Goal: Information Seeking & Learning: Learn about a topic

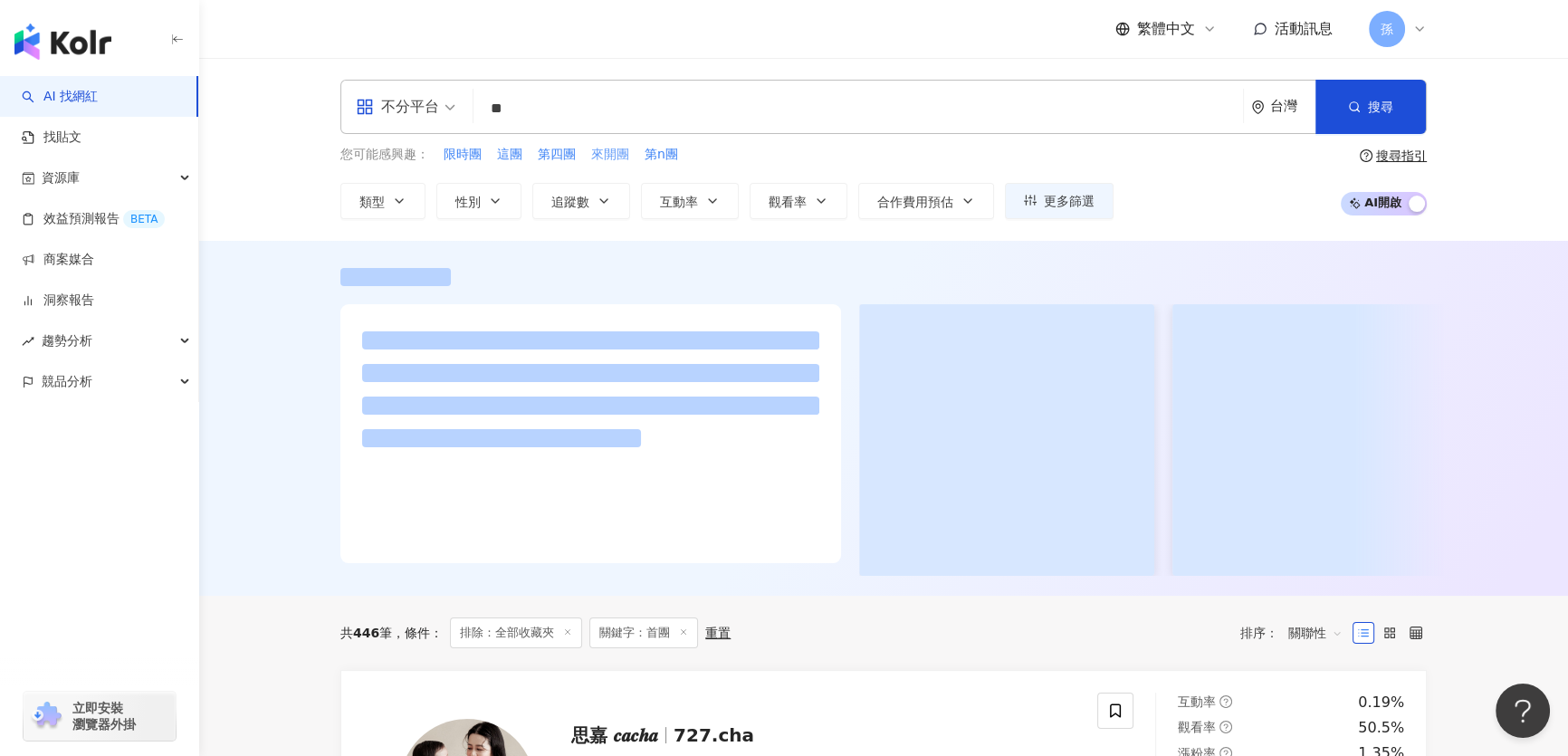
click at [601, 154] on span "來開團" at bounding box center [609, 155] width 38 height 18
type input "***"
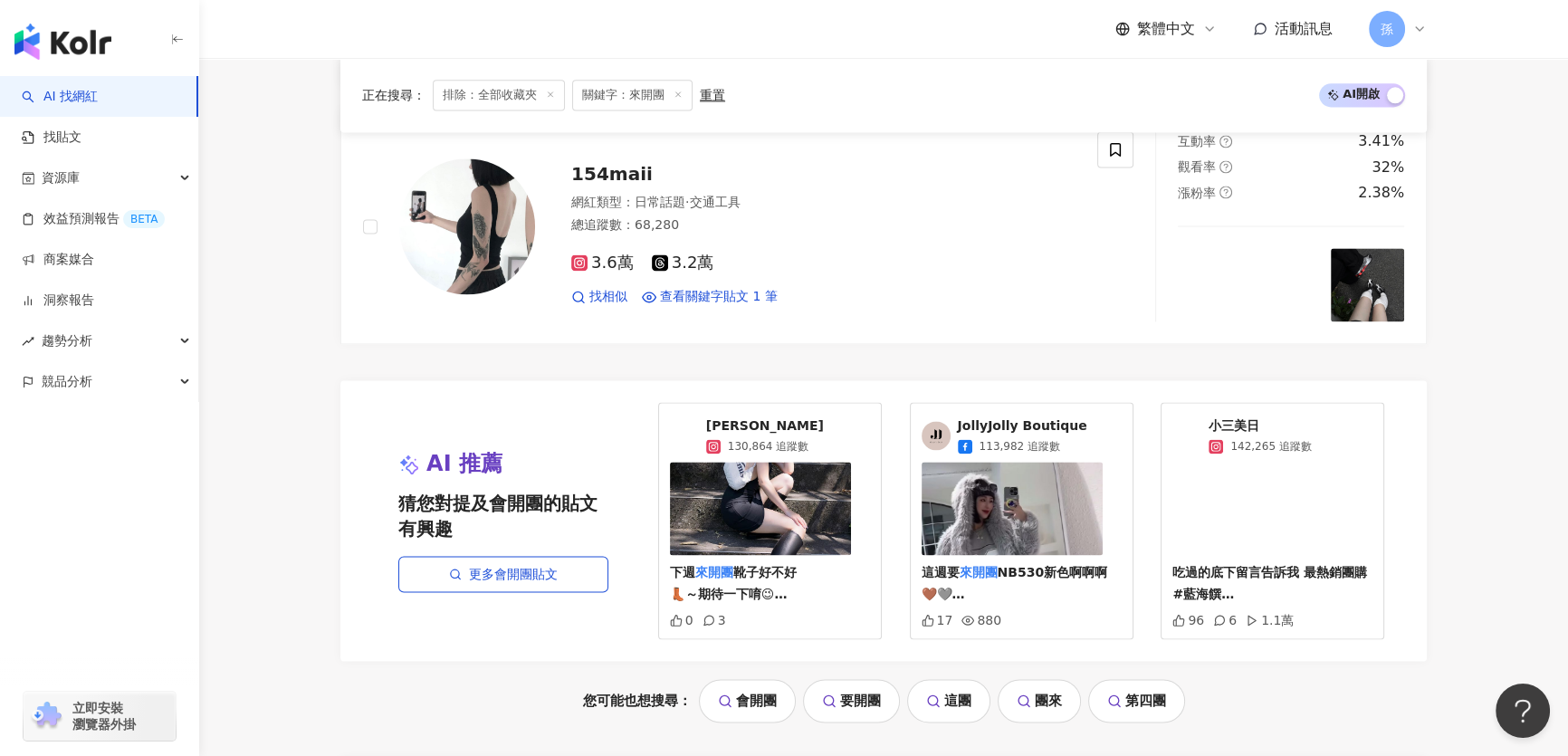
scroll to position [3251, 0]
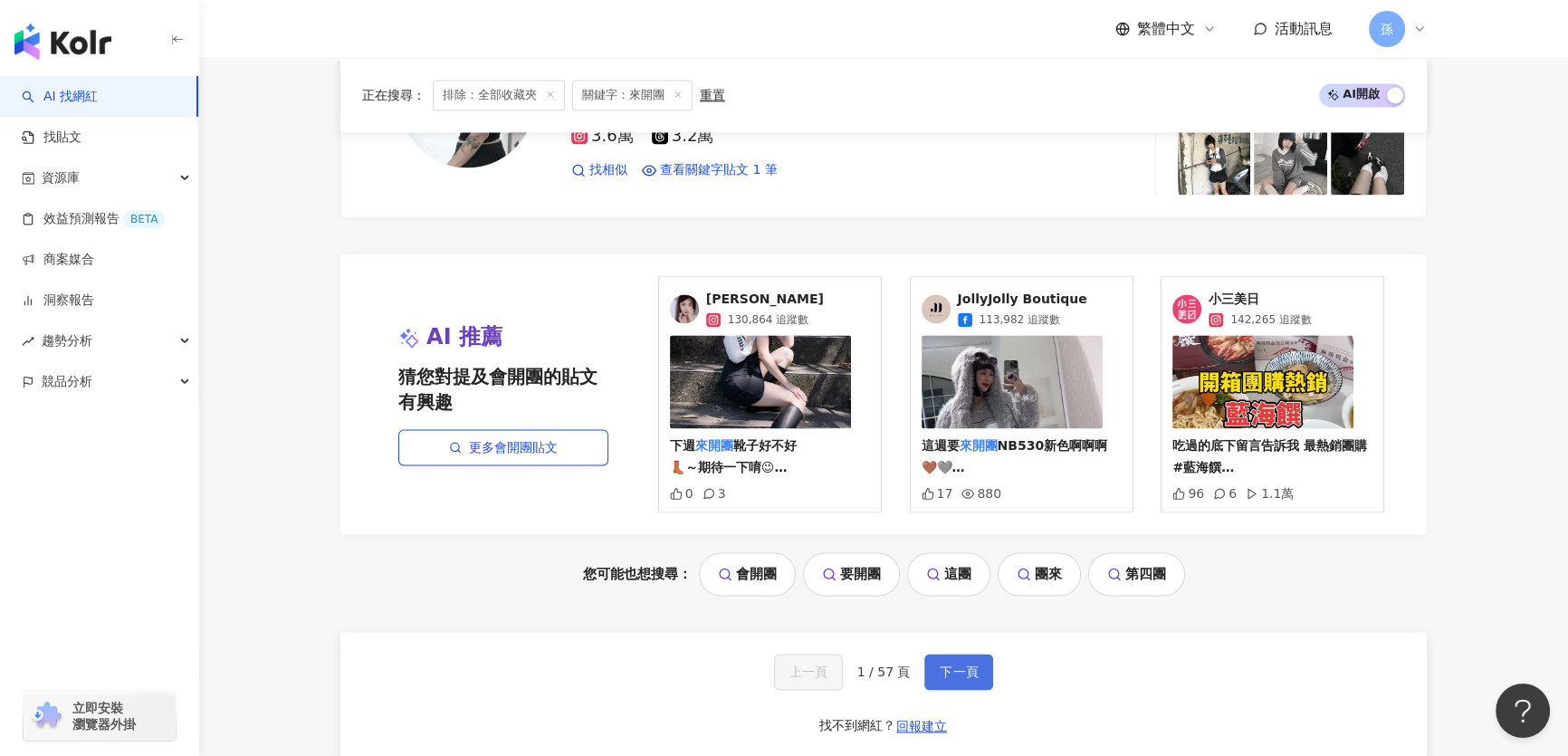
click at [939, 664] on span "下一頁" at bounding box center [958, 671] width 38 height 15
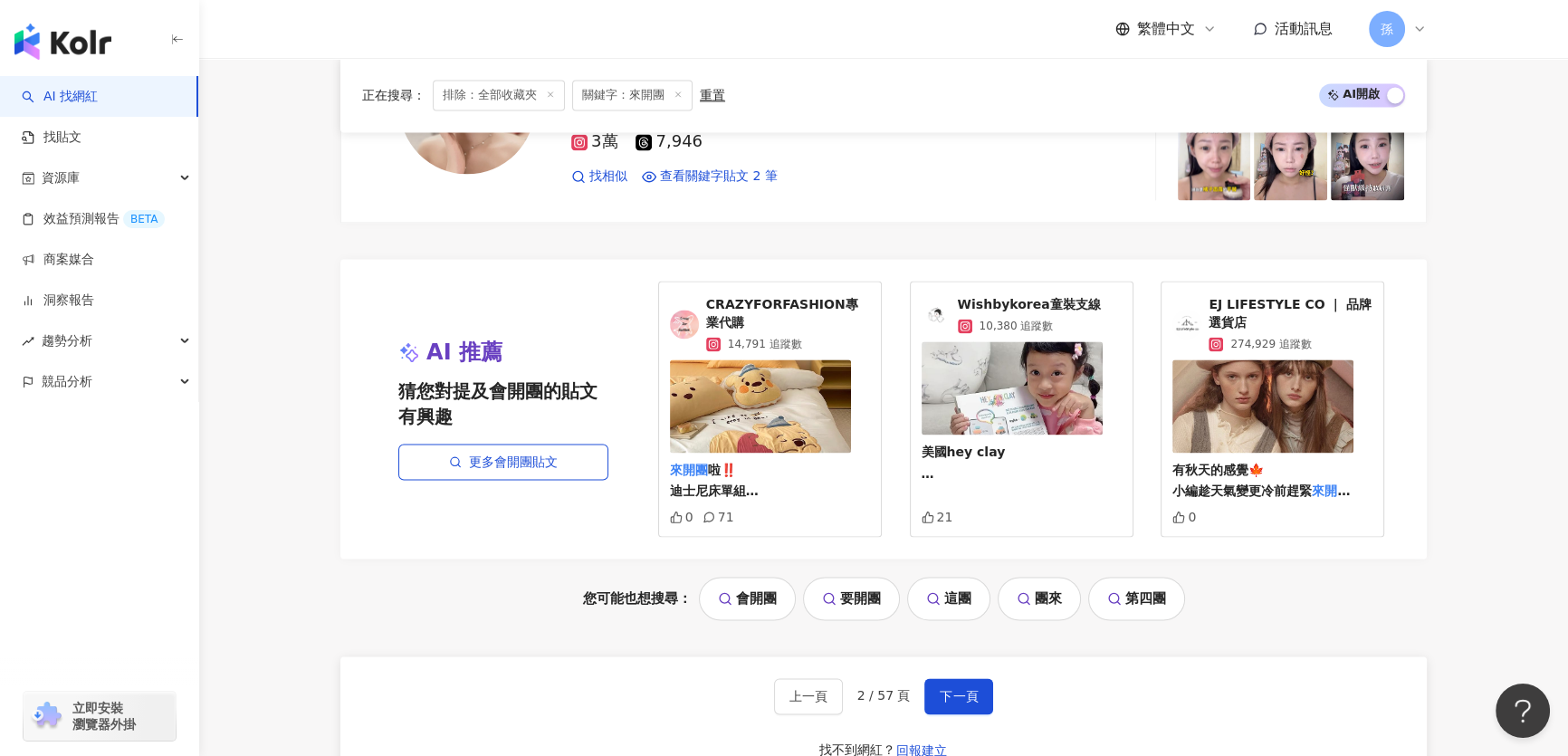
scroll to position [3456, 0]
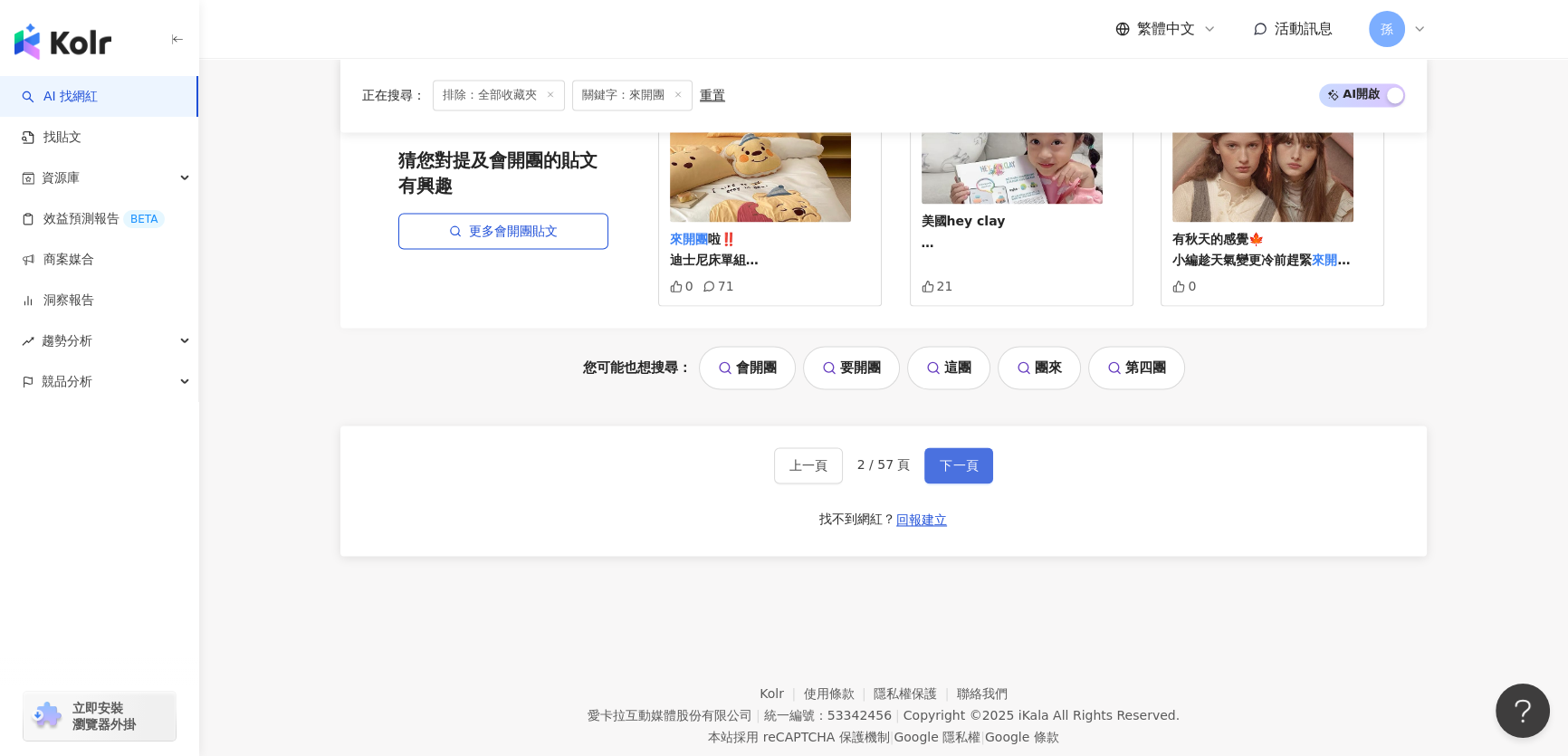
click at [972, 468] on span "下一頁" at bounding box center [958, 465] width 38 height 15
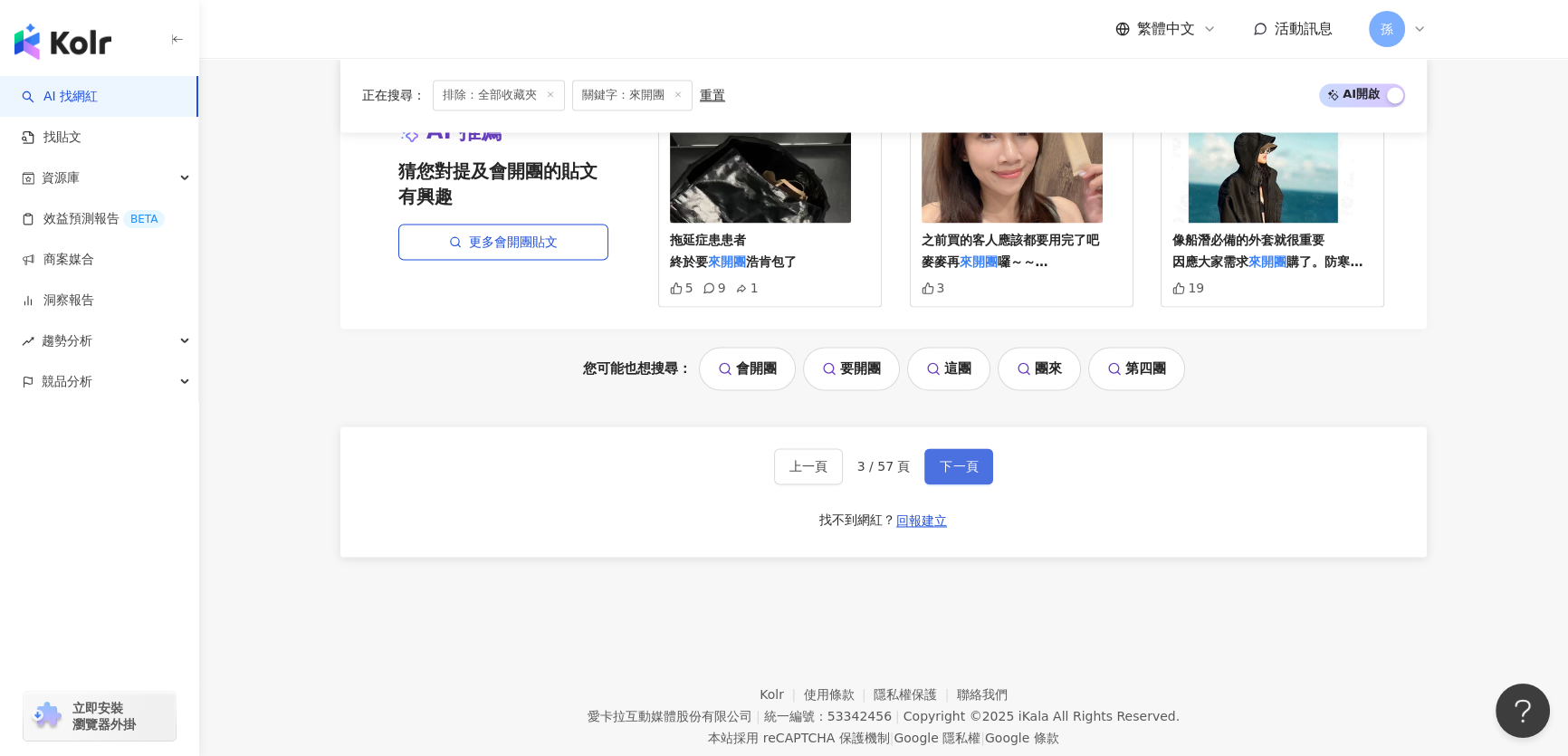
scroll to position [3491, 0]
click at [966, 470] on button "下一頁" at bounding box center [959, 465] width 69 height 36
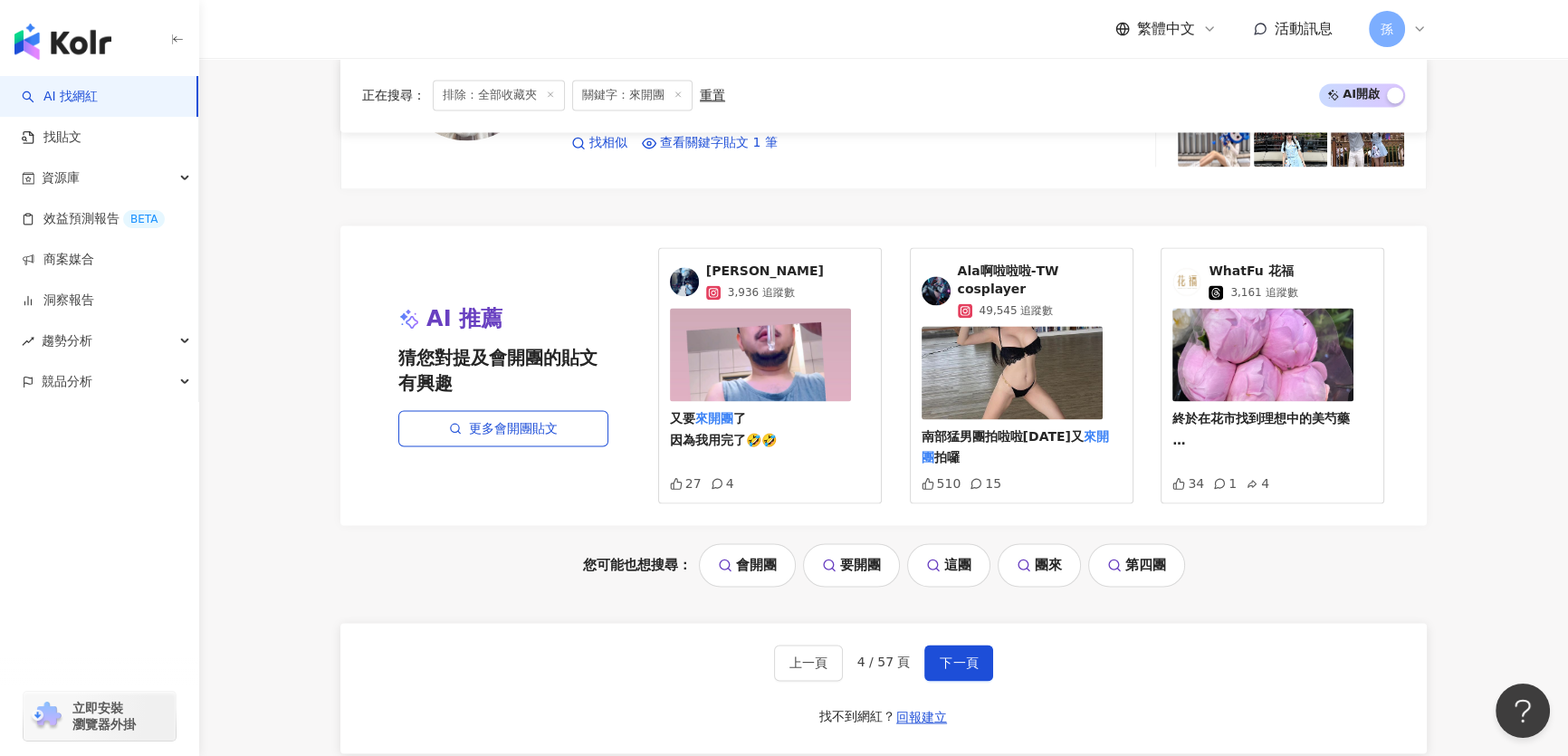
scroll to position [3480, 0]
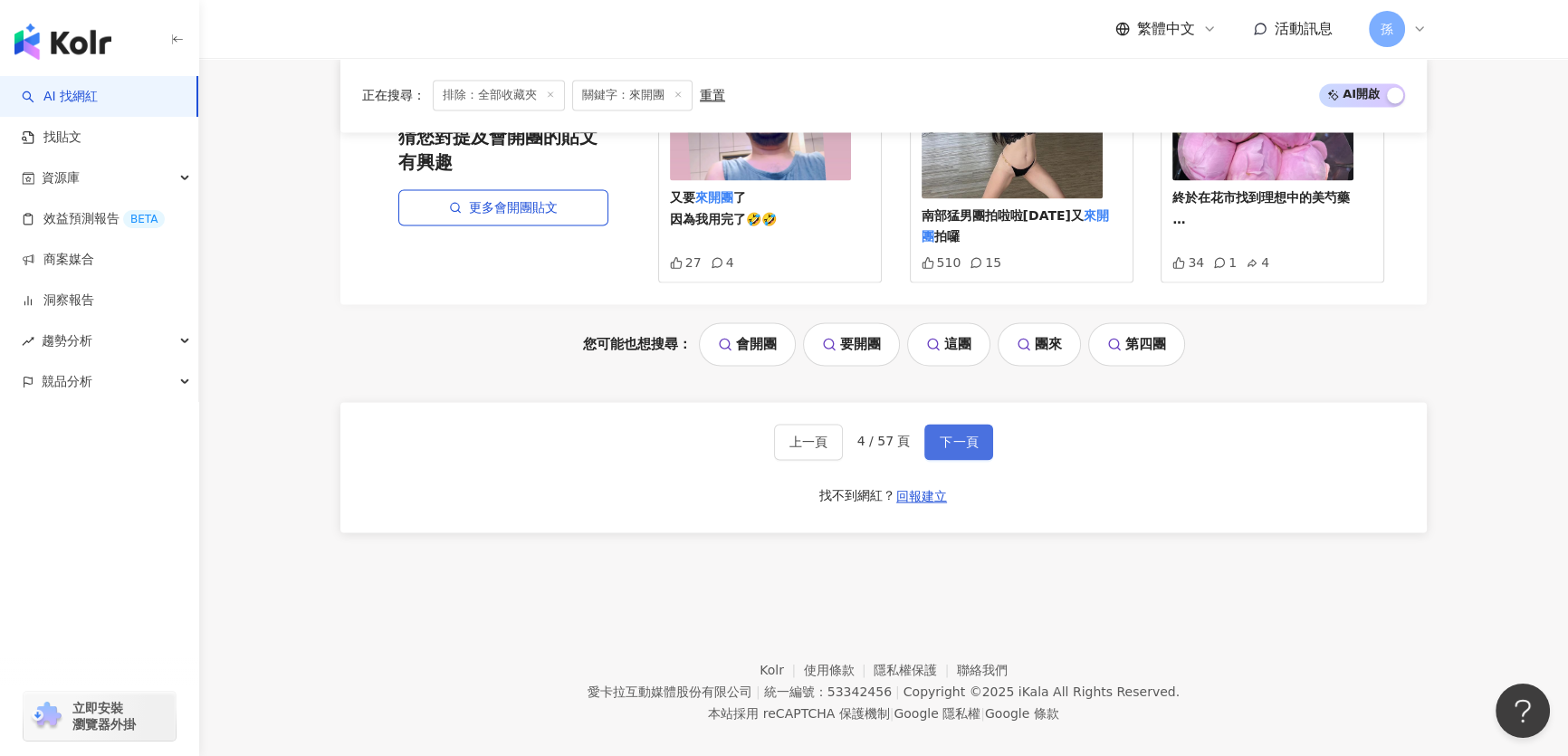
click at [947, 423] on button "下一頁" at bounding box center [959, 441] width 69 height 36
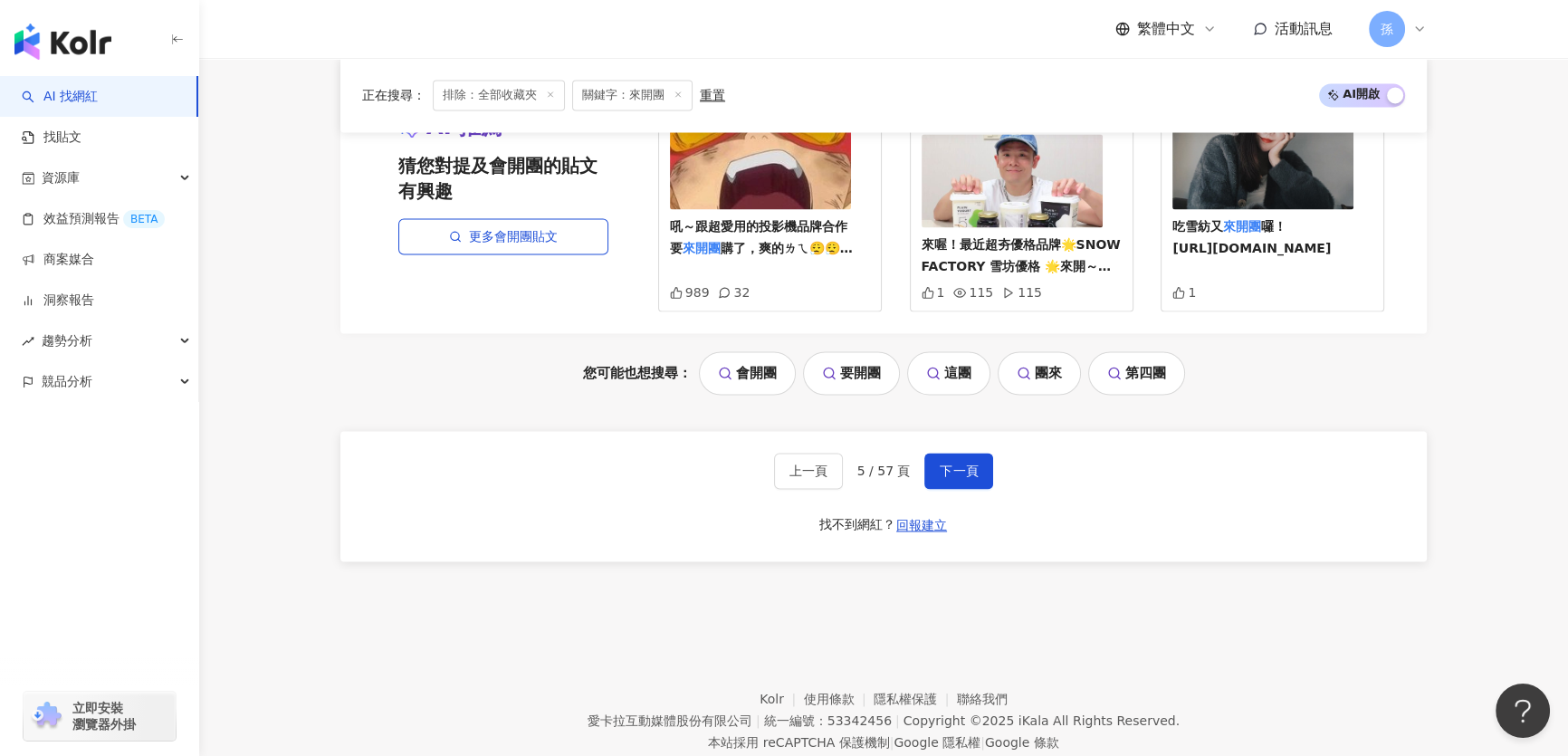
scroll to position [3504, 0]
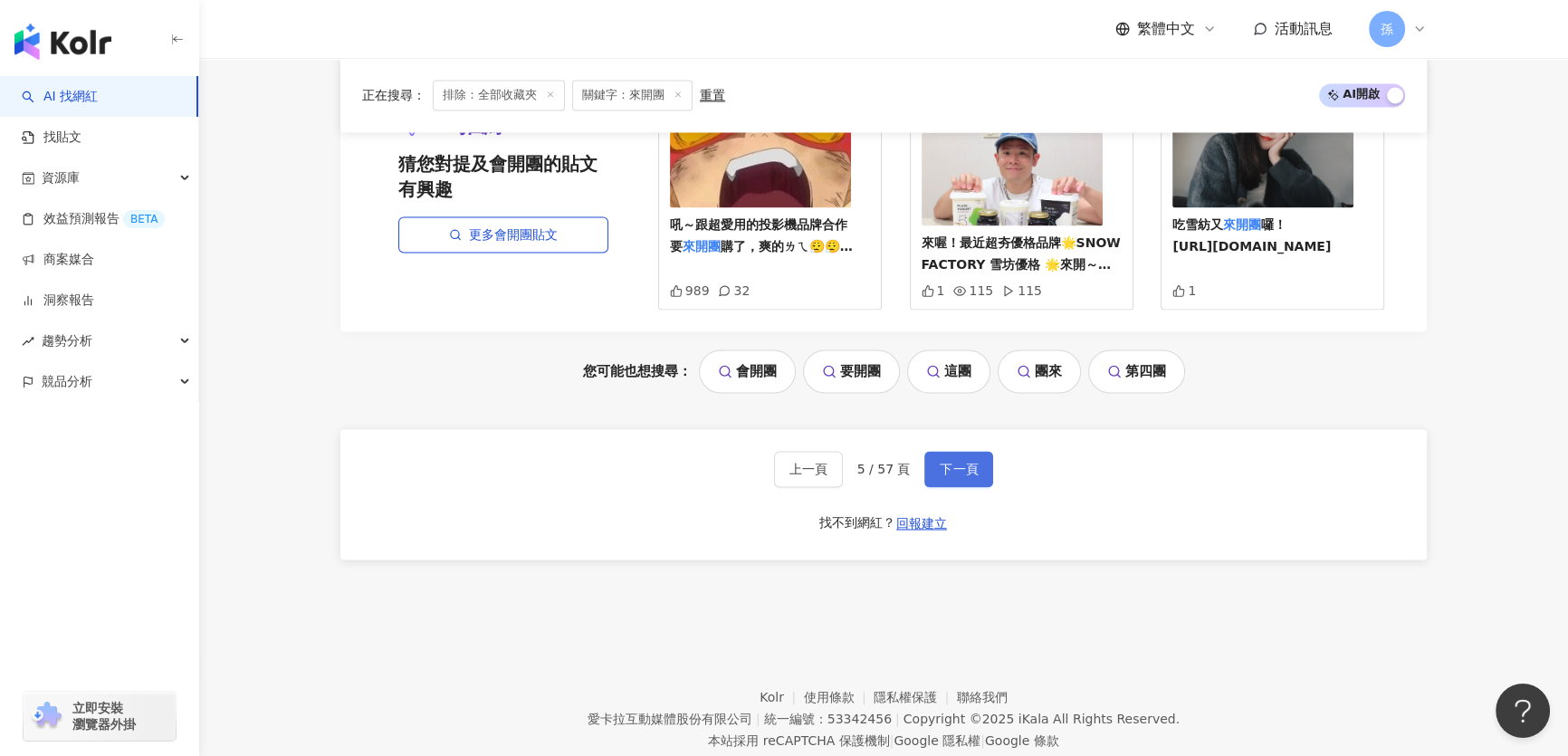
click at [966, 462] on span "下一頁" at bounding box center [958, 469] width 38 height 15
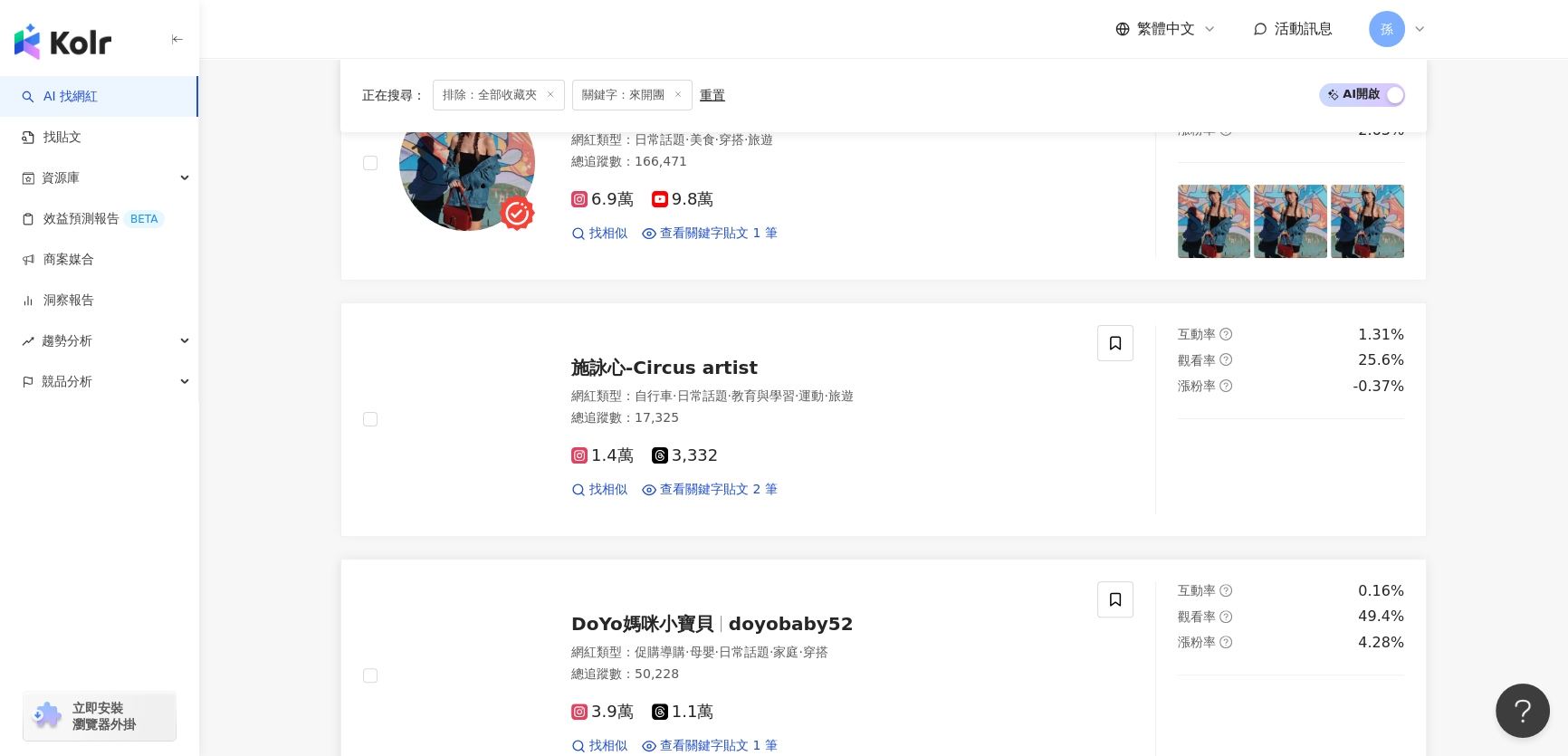
scroll to position [529, 0]
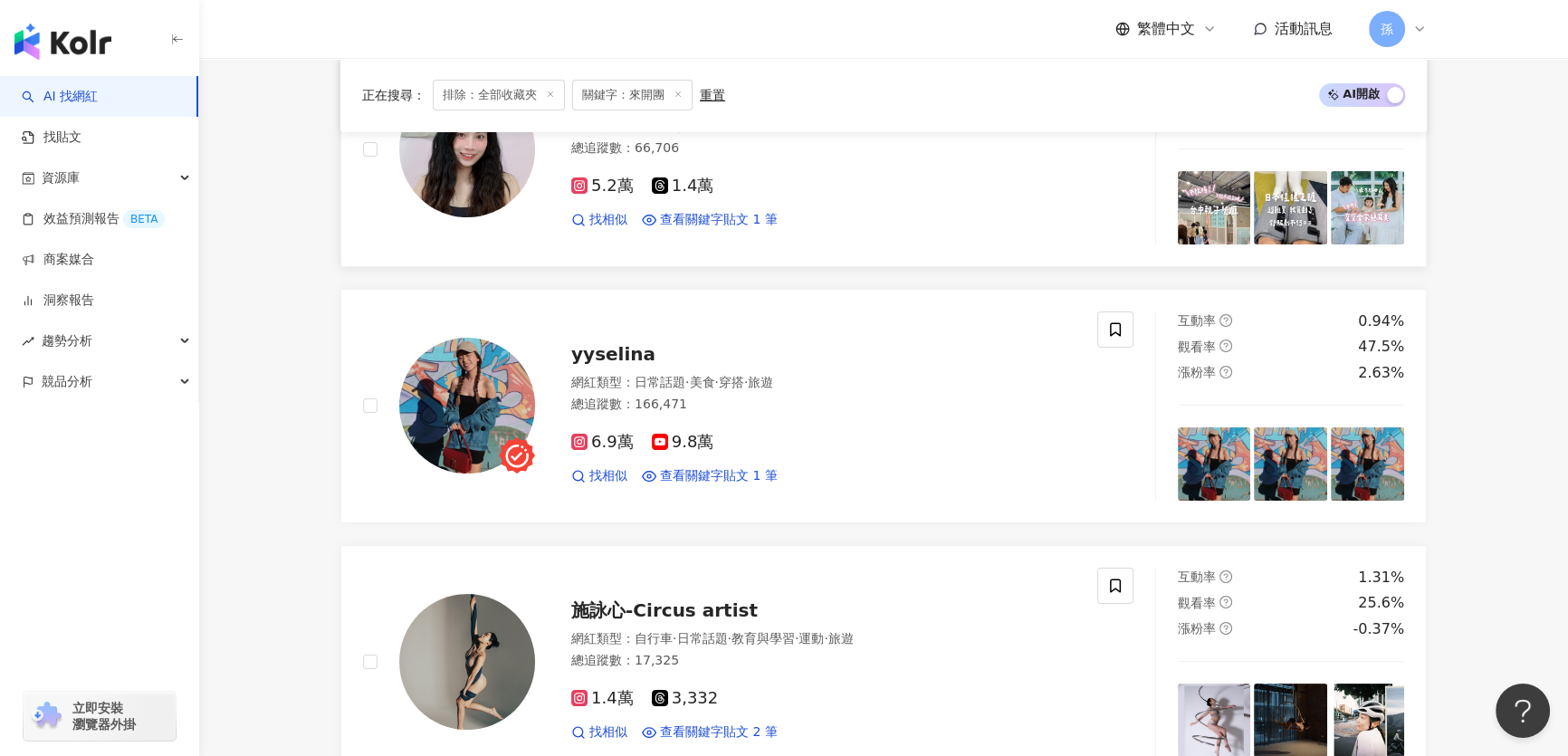
scroll to position [364, 0]
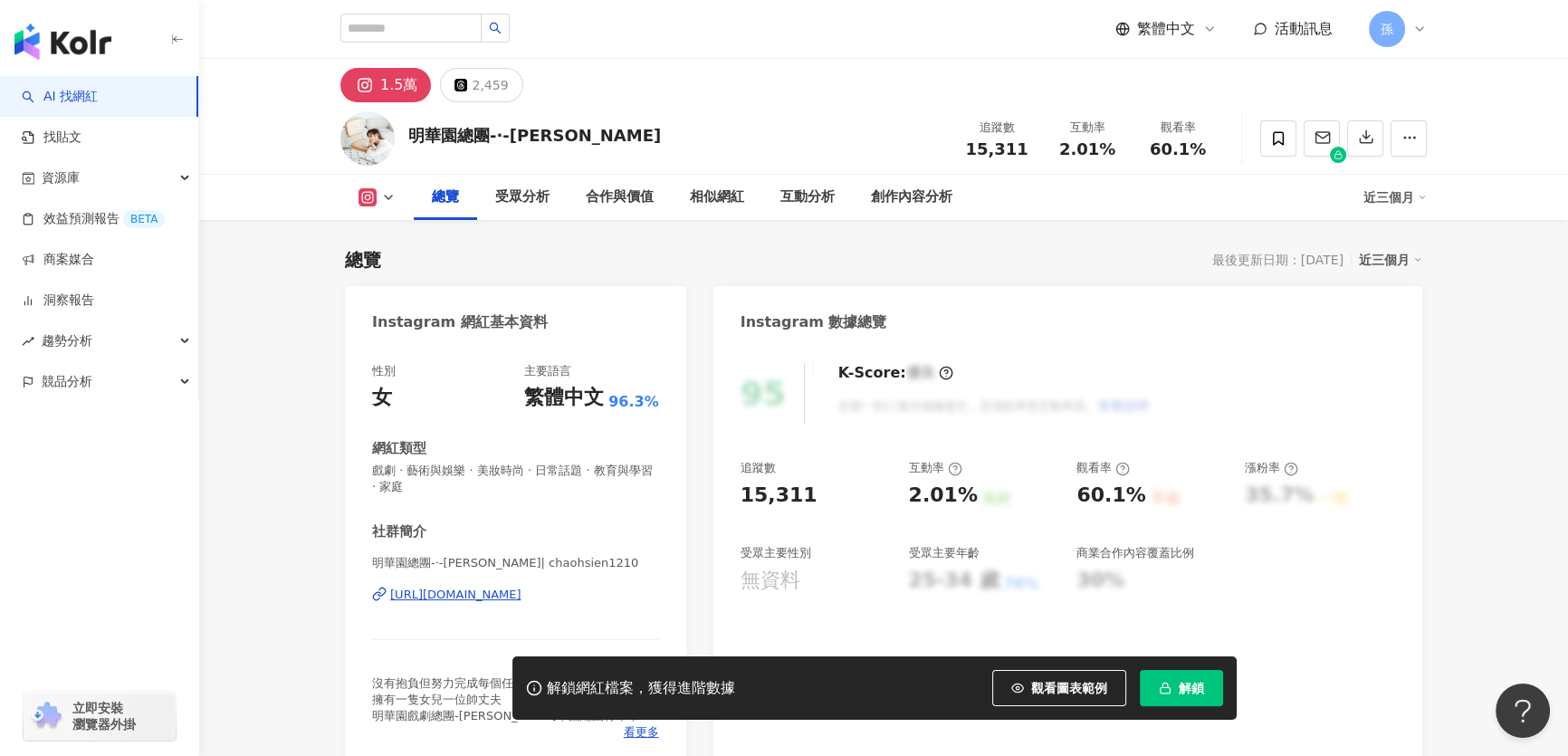
click at [522, 593] on div "https://www.instagram.com/chaohsien1210/" at bounding box center [455, 595] width 131 height 17
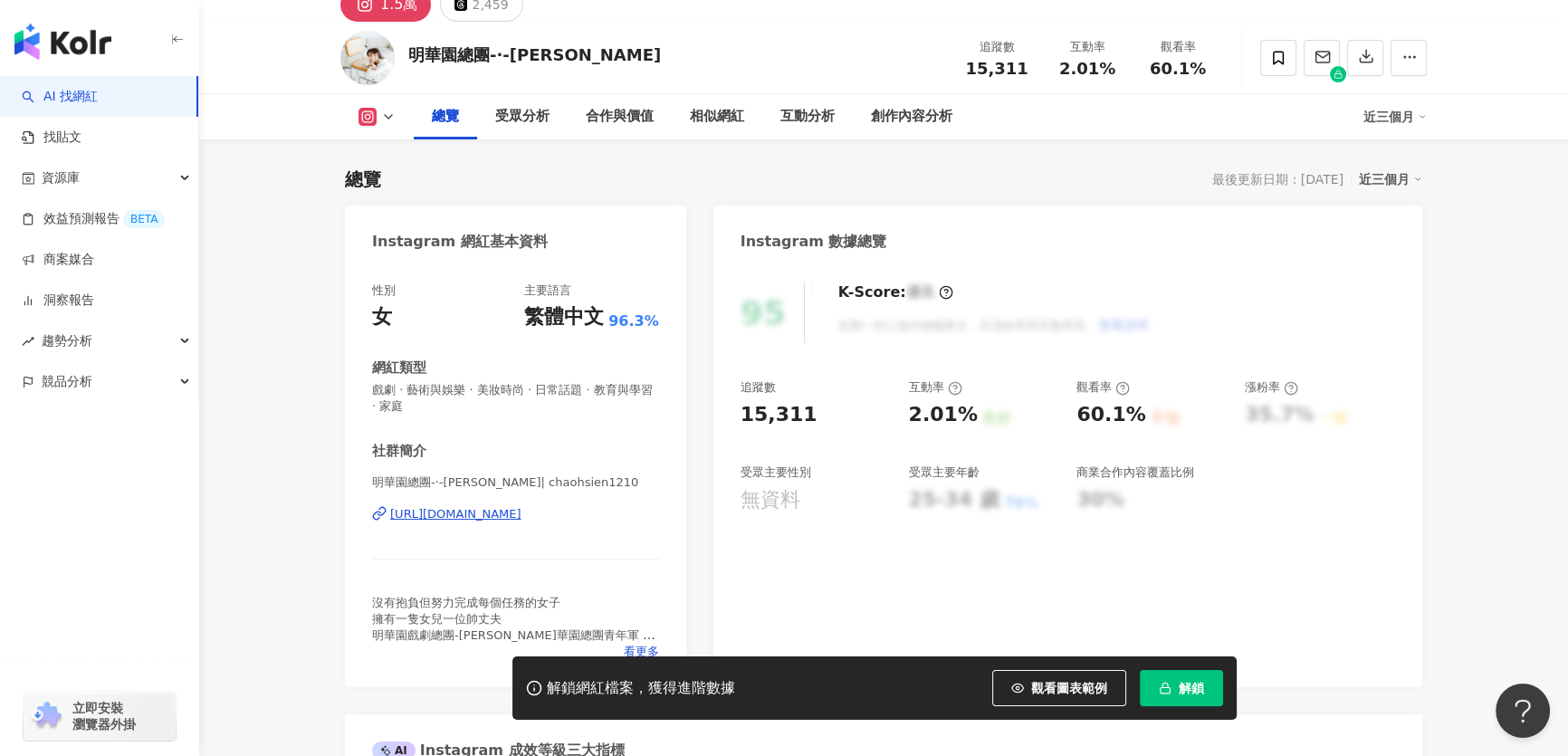
scroll to position [163, 0]
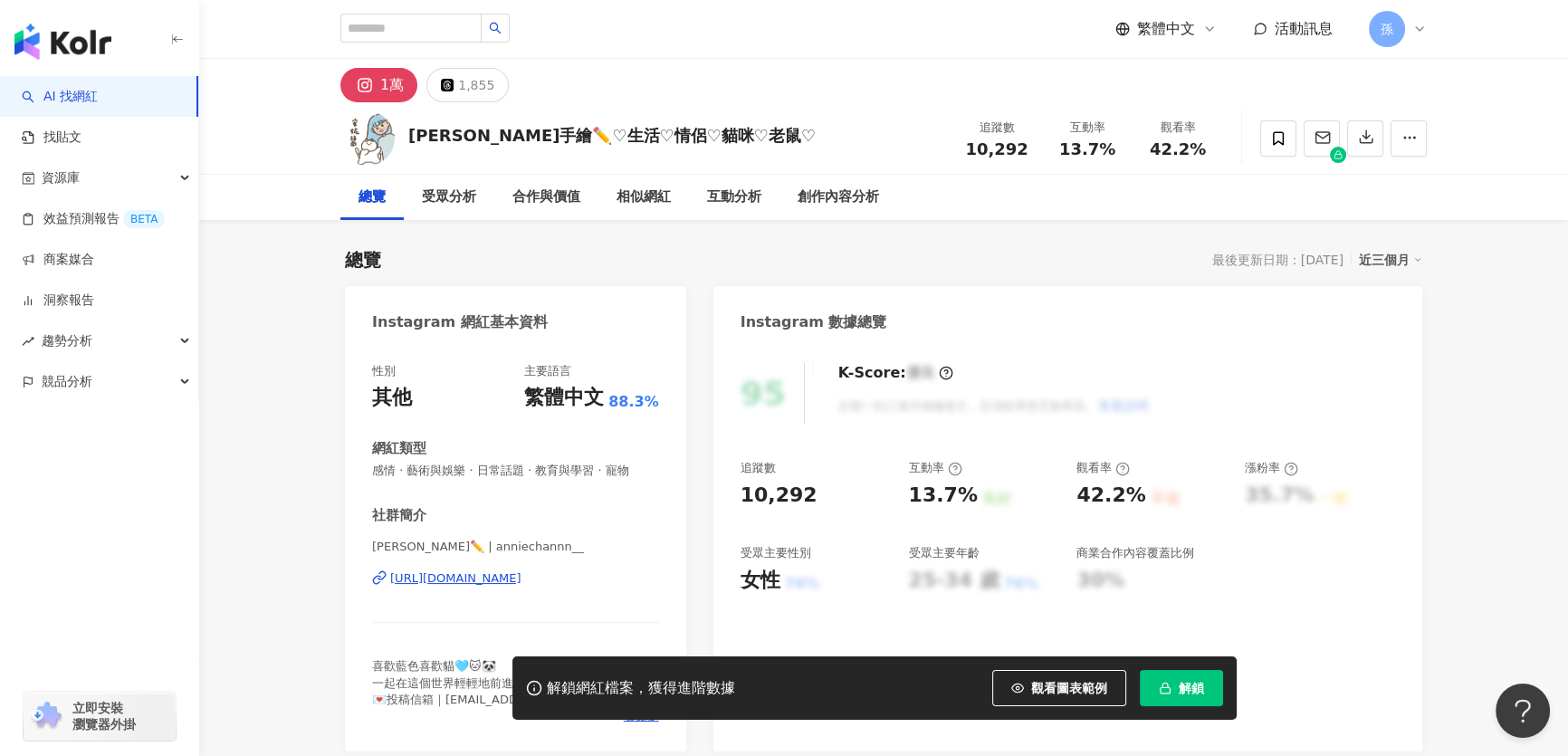
click at [515, 585] on div "https://www.instagram.com/anniechannn__/" at bounding box center [455, 578] width 131 height 17
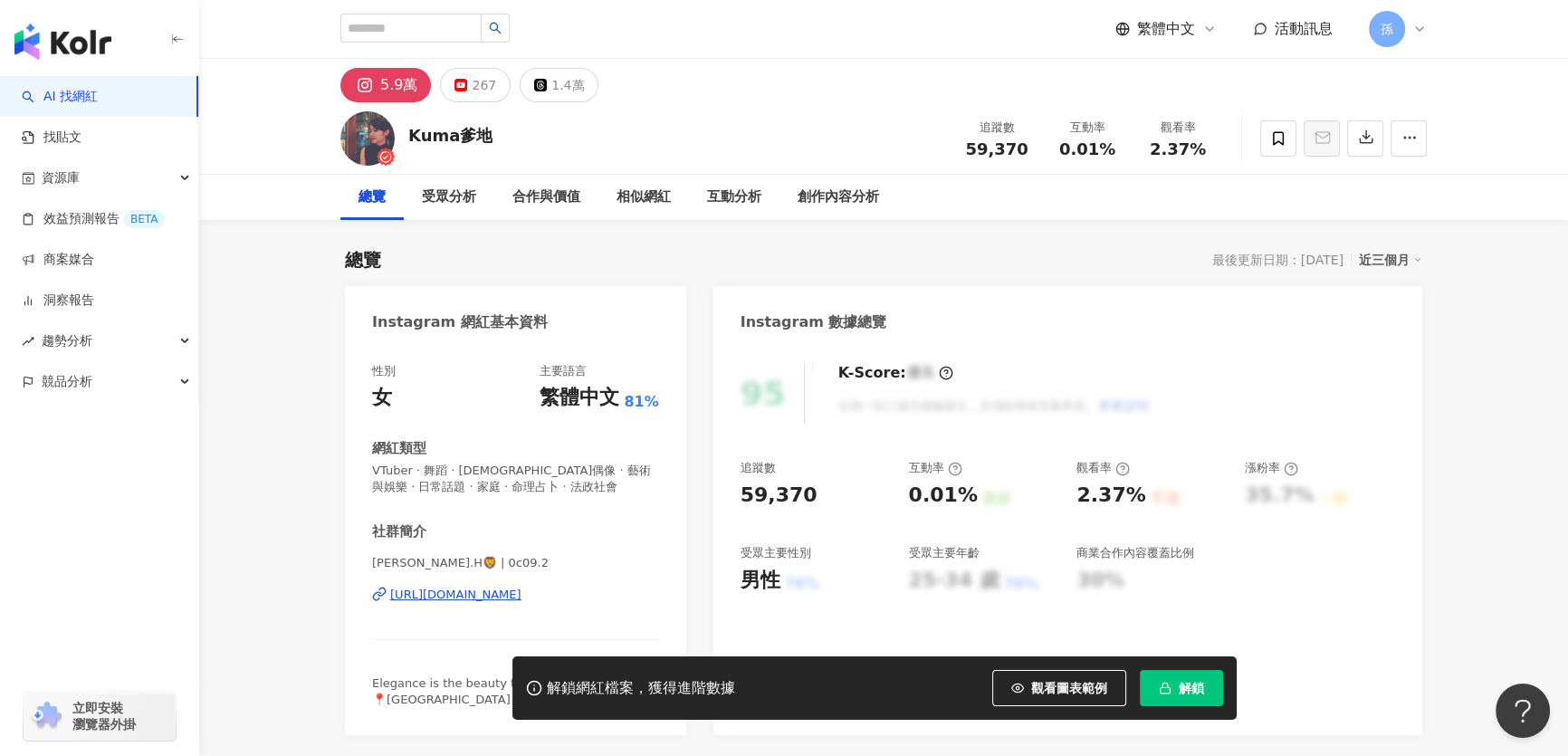
click at [488, 591] on div "https://www.instagram.com/0c09.2/" at bounding box center [455, 595] width 131 height 17
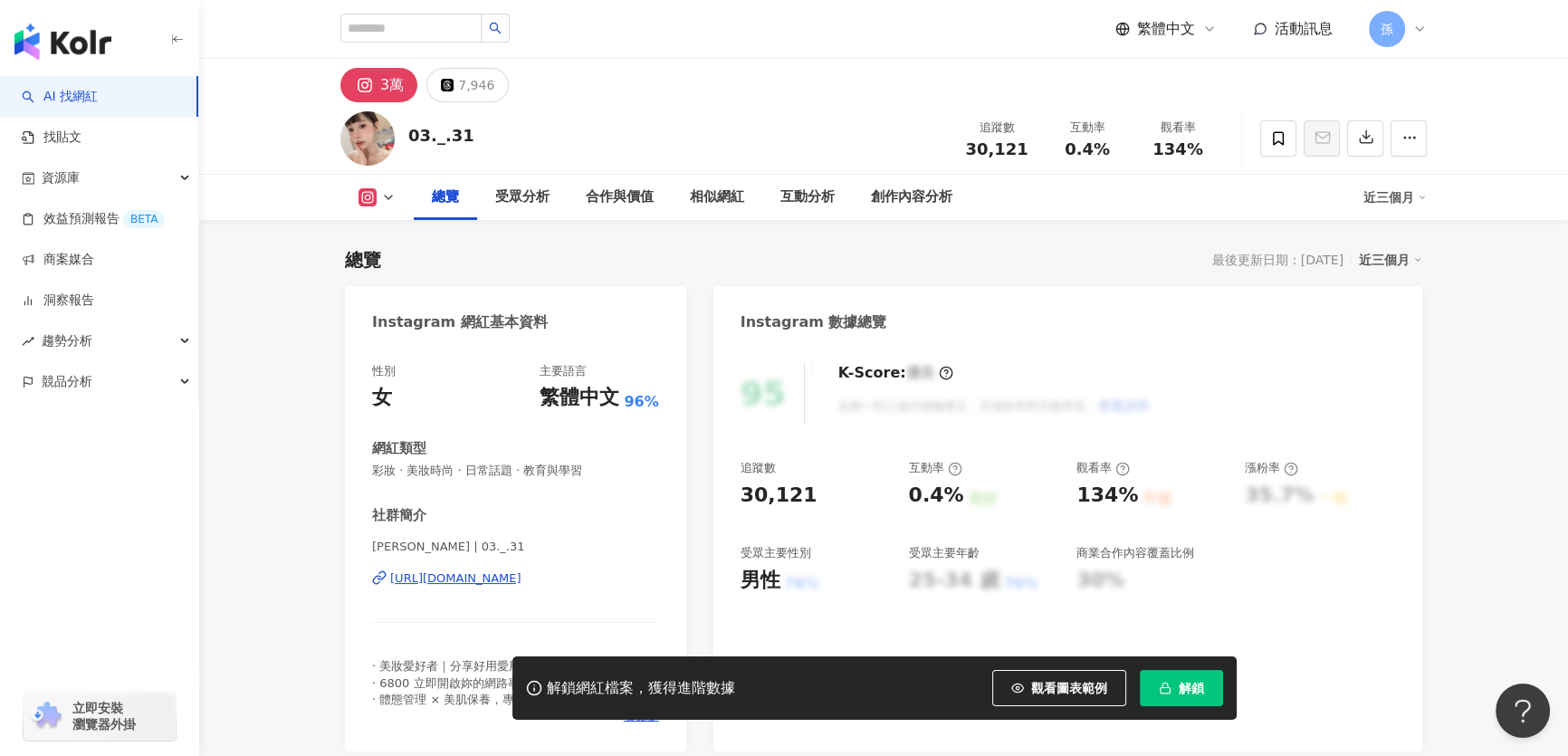
click at [467, 577] on div "[URL][DOMAIN_NAME]" at bounding box center [455, 578] width 131 height 17
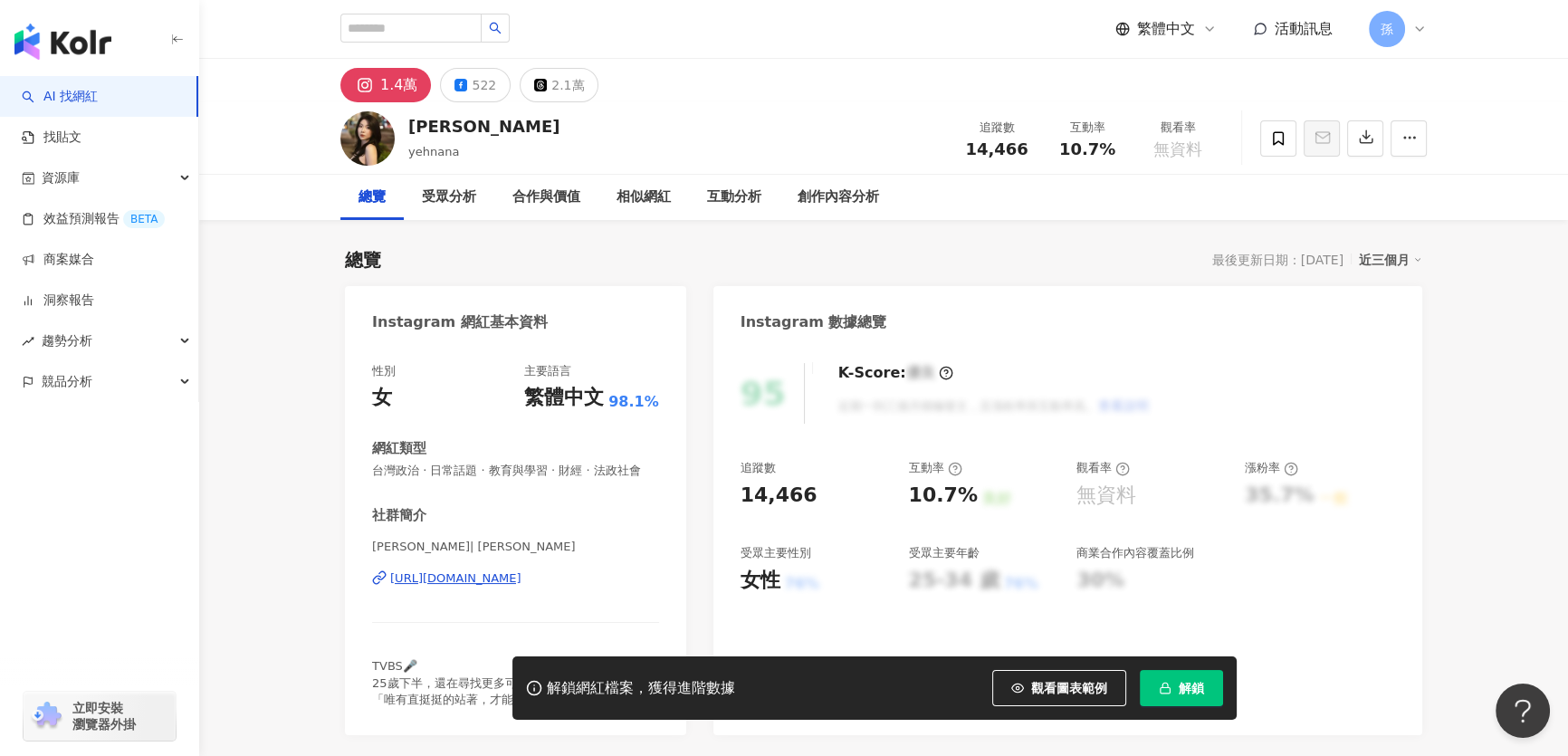
click at [521, 587] on div "https://www.instagram.com/yehnana/" at bounding box center [455, 578] width 131 height 17
